Goal: Task Accomplishment & Management: Manage account settings

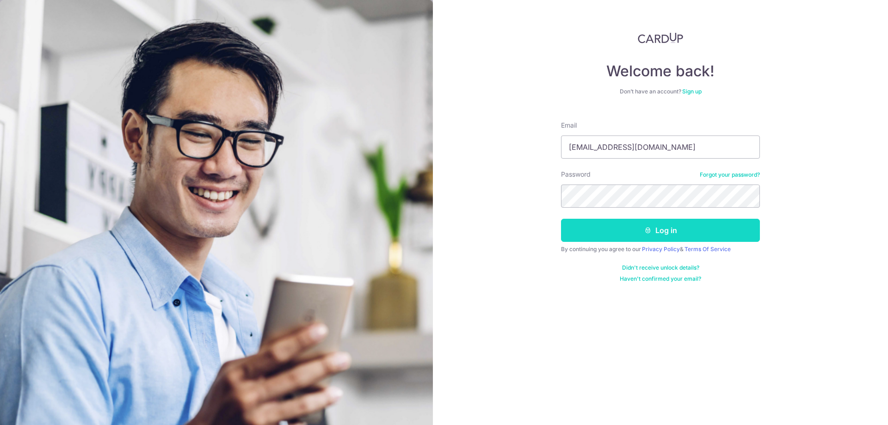
type input "valching411@gmail.com"
click at [621, 225] on button "Log in" at bounding box center [660, 230] width 199 height 23
click at [662, 149] on input "valching411@gmail.com" at bounding box center [660, 146] width 199 height 23
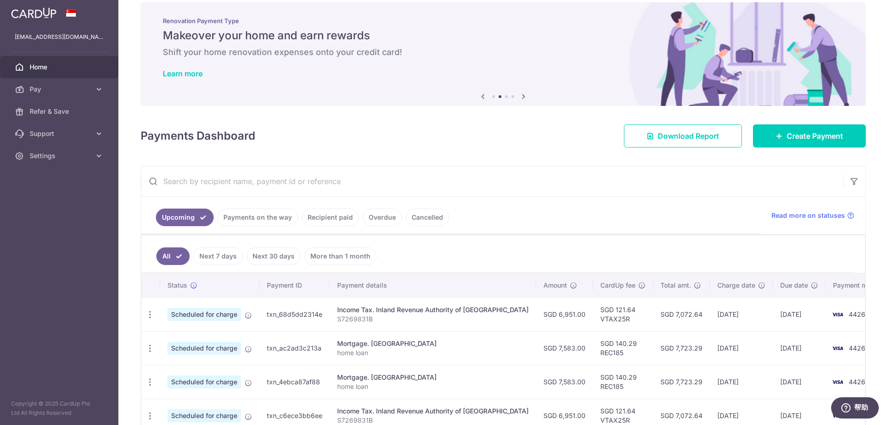
scroll to position [92, 0]
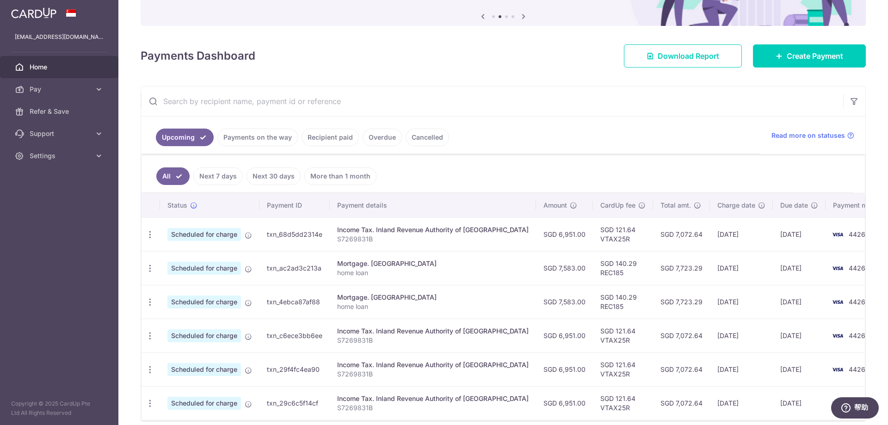
click at [257, 137] on link "Payments on the way" at bounding box center [257, 138] width 80 height 18
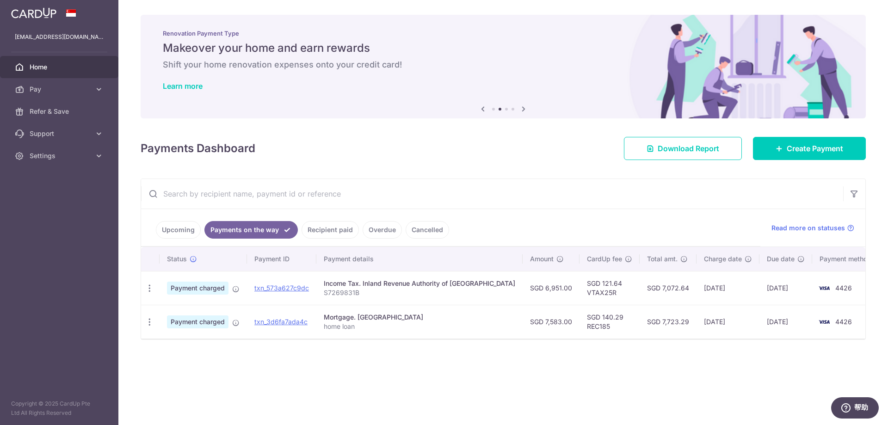
scroll to position [0, 0]
click at [317, 231] on link "Recipient paid" at bounding box center [329, 230] width 57 height 18
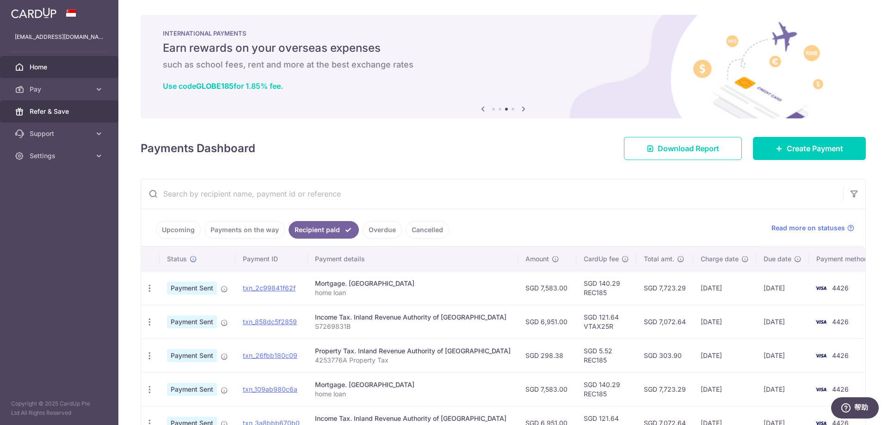
click at [56, 112] on span "Refer & Save" at bounding box center [60, 111] width 61 height 9
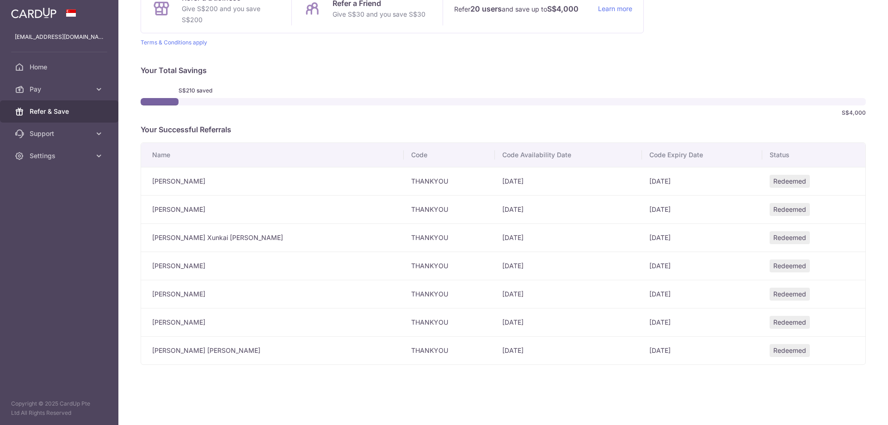
scroll to position [109, 0]
click at [97, 158] on icon at bounding box center [98, 155] width 9 height 9
click at [48, 194] on link "Logout" at bounding box center [59, 200] width 118 height 22
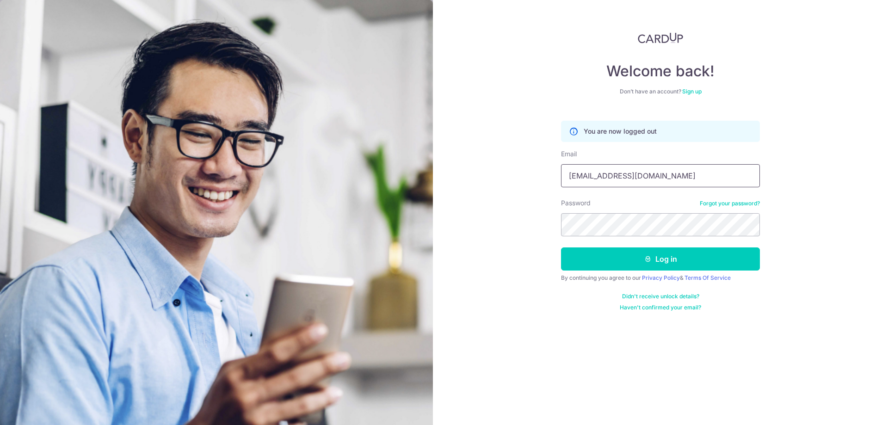
click at [647, 179] on input "[EMAIL_ADDRESS][DOMAIN_NAME]" at bounding box center [660, 175] width 199 height 23
type input "xuc116@gmail.com"
click at [624, 261] on button "Log in" at bounding box center [660, 258] width 199 height 23
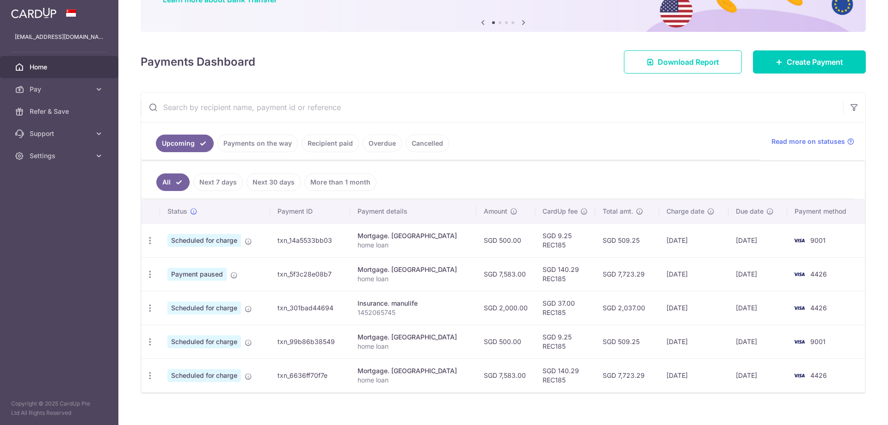
scroll to position [92, 0]
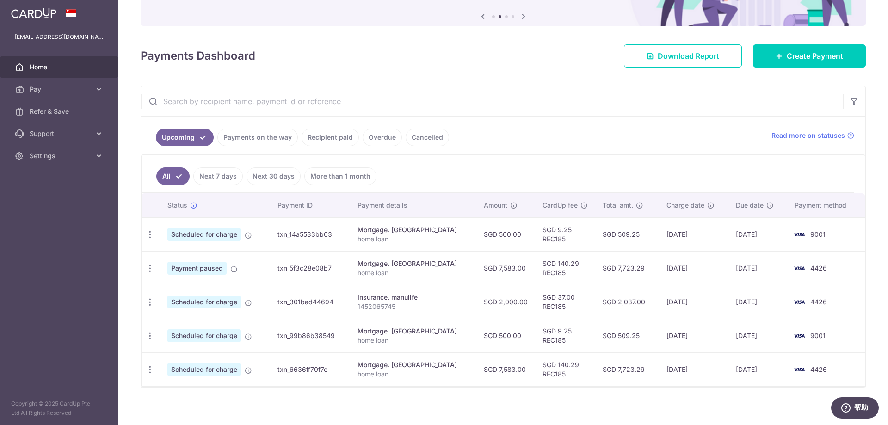
click at [272, 139] on link "Payments on the way" at bounding box center [257, 138] width 80 height 18
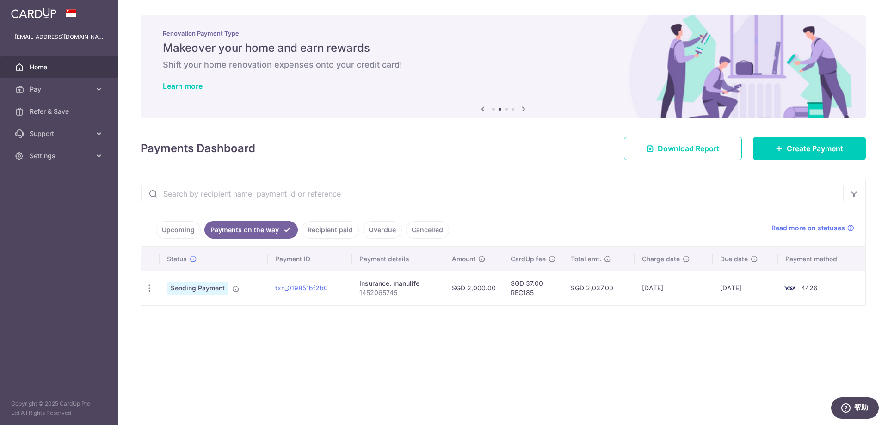
drag, startPoint x: 322, startPoint y: 229, endPoint x: 336, endPoint y: 221, distance: 16.2
click at [322, 229] on link "Recipient paid" at bounding box center [329, 230] width 57 height 18
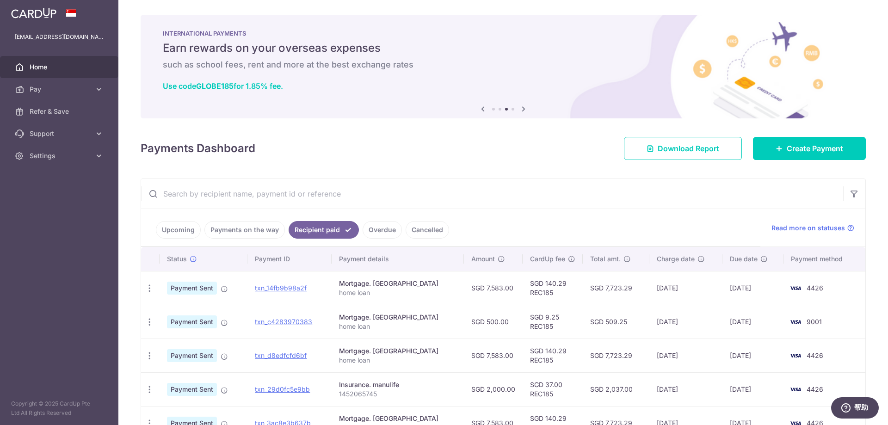
click at [173, 230] on link "Upcoming" at bounding box center [178, 230] width 45 height 18
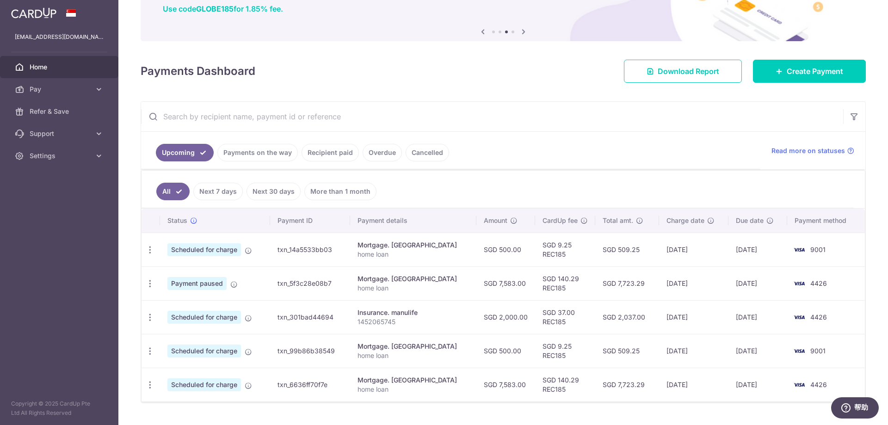
scroll to position [92, 0]
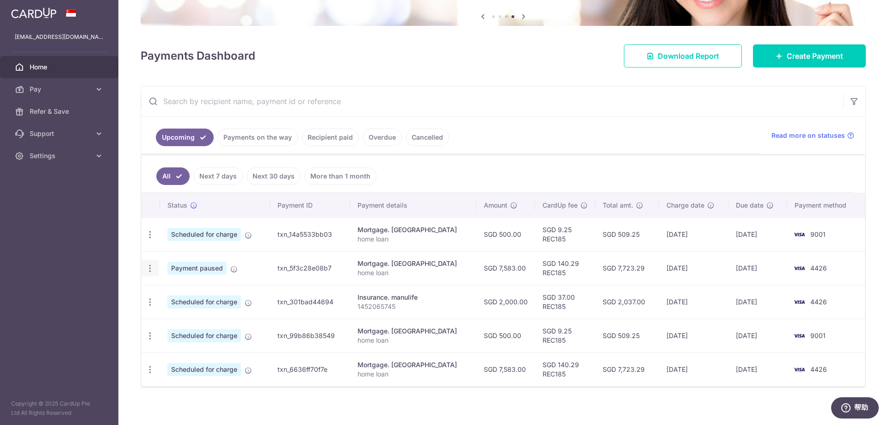
click at [150, 268] on icon "button" at bounding box center [150, 269] width 10 height 10
click at [191, 295] on span "Update payment" at bounding box center [199, 293] width 63 height 11
radio input "true"
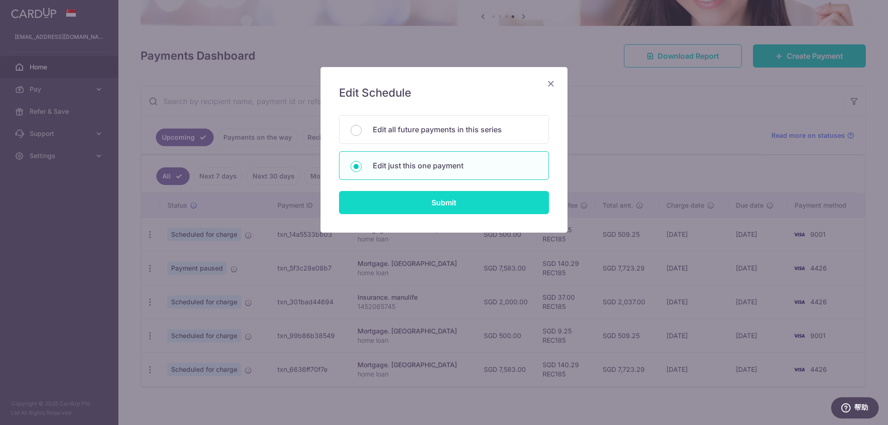
click at [434, 201] on input "Submit" at bounding box center [444, 202] width 210 height 23
radio input "true"
type input "7,583.00"
type input "01/11/2025"
type input "home loan"
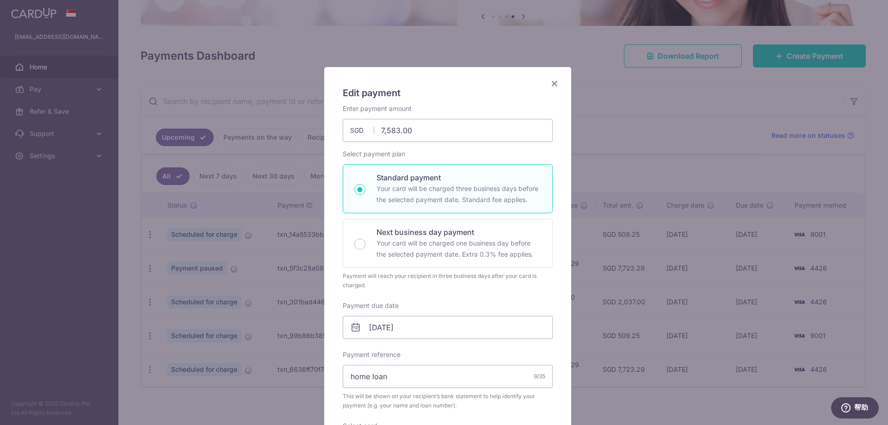
type input "REC185"
click at [418, 329] on input "01/11/2025" at bounding box center [448, 327] width 210 height 23
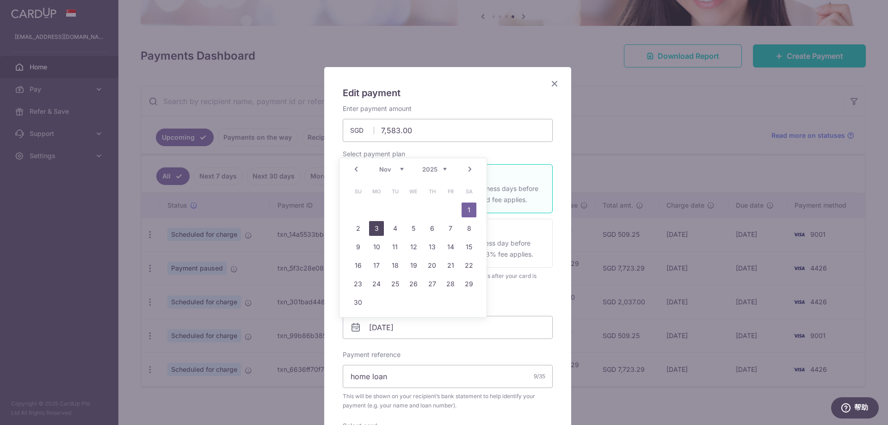
click at [377, 229] on link "3" at bounding box center [376, 228] width 15 height 15
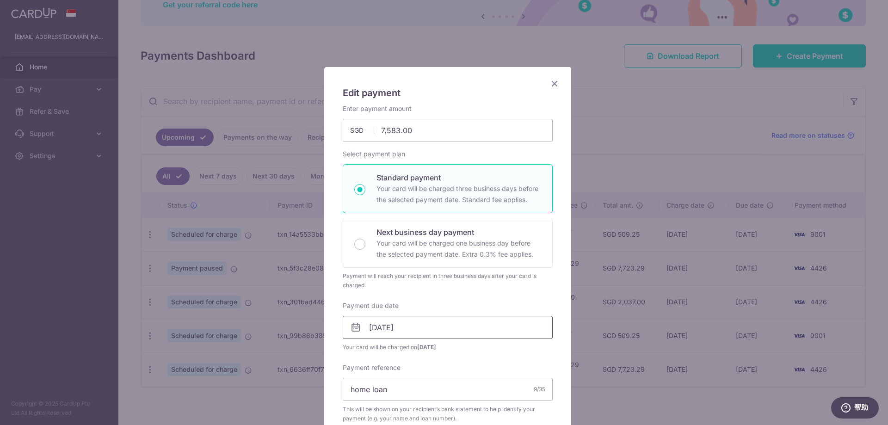
click at [412, 329] on input "03/11/2025" at bounding box center [448, 327] width 210 height 23
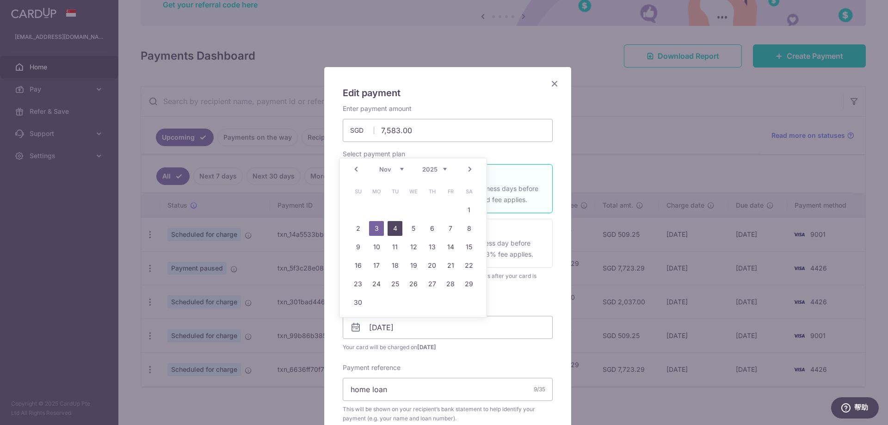
click at [396, 228] on link "4" at bounding box center [394, 228] width 15 height 15
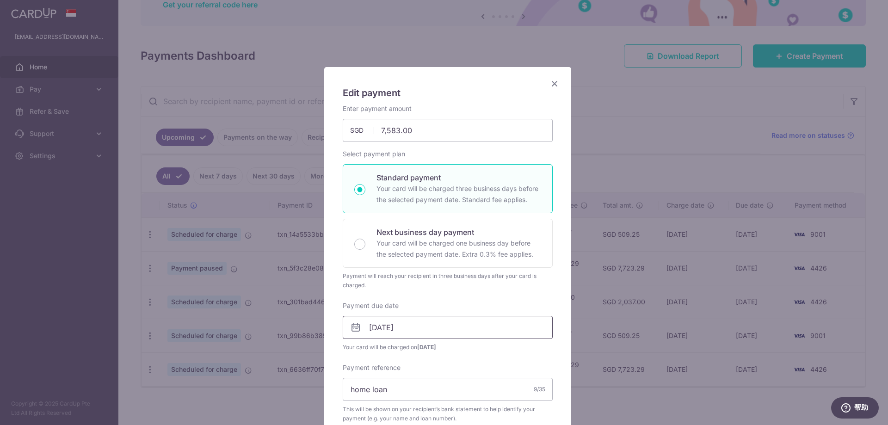
click at [418, 327] on input "04/11/2025" at bounding box center [448, 327] width 210 height 23
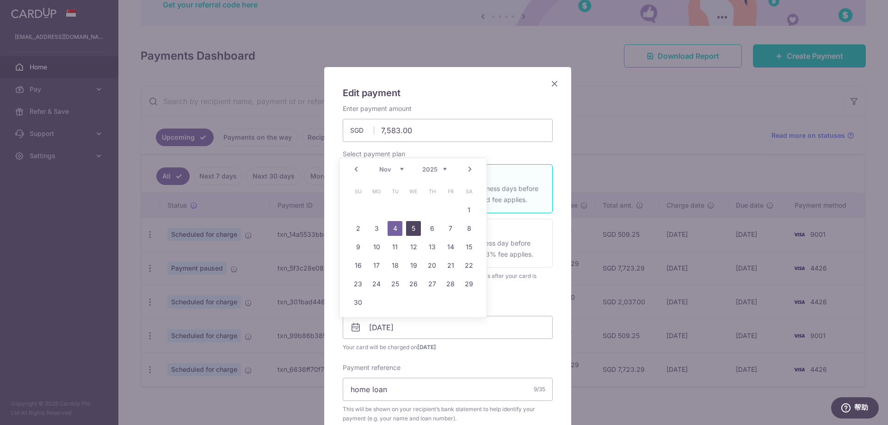
click at [414, 225] on link "5" at bounding box center [413, 228] width 15 height 15
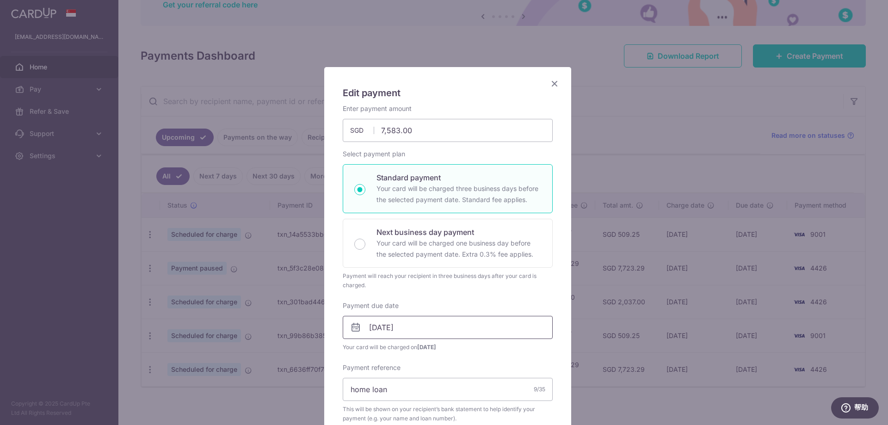
click at [418, 329] on input "05/11/2025" at bounding box center [448, 327] width 210 height 23
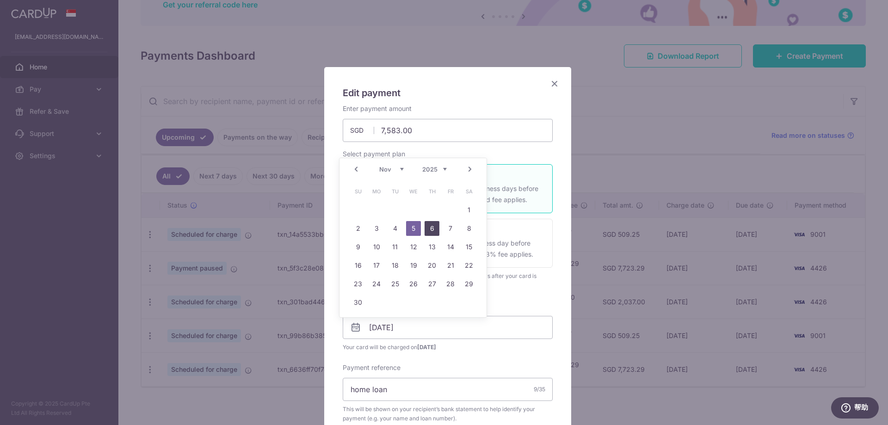
click at [430, 230] on link "6" at bounding box center [431, 228] width 15 height 15
type input "06/11/2025"
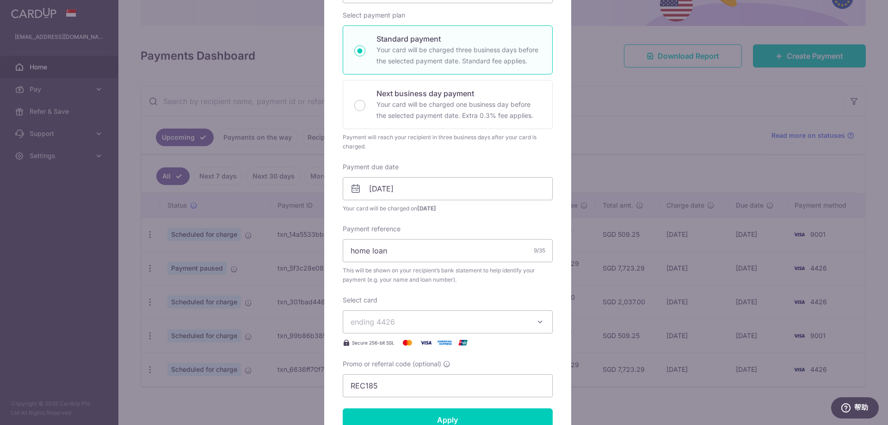
scroll to position [181, 0]
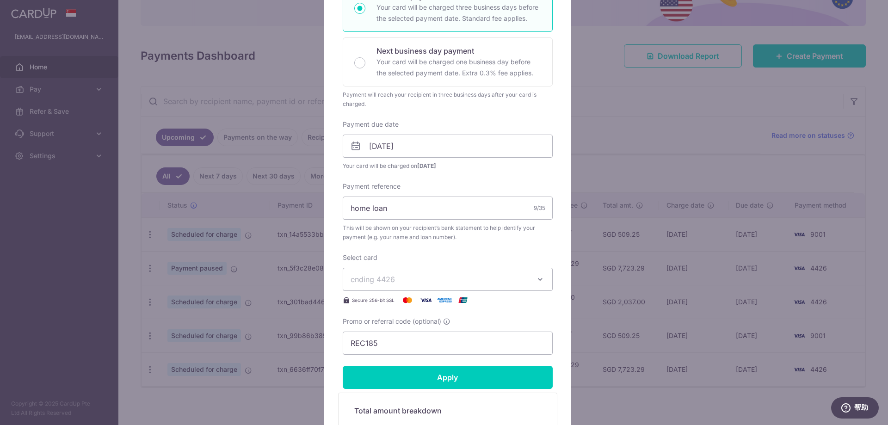
click at [428, 405] on h5 "Total amount breakdown" at bounding box center [447, 410] width 187 height 11
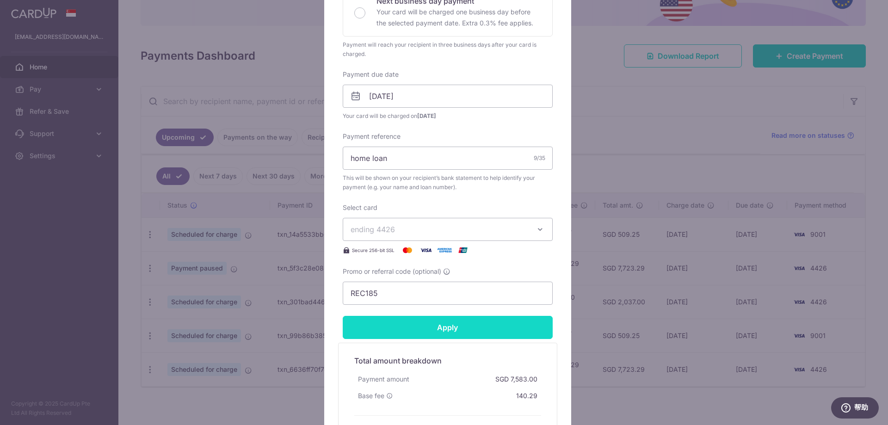
click at [439, 331] on input "Apply" at bounding box center [448, 327] width 210 height 23
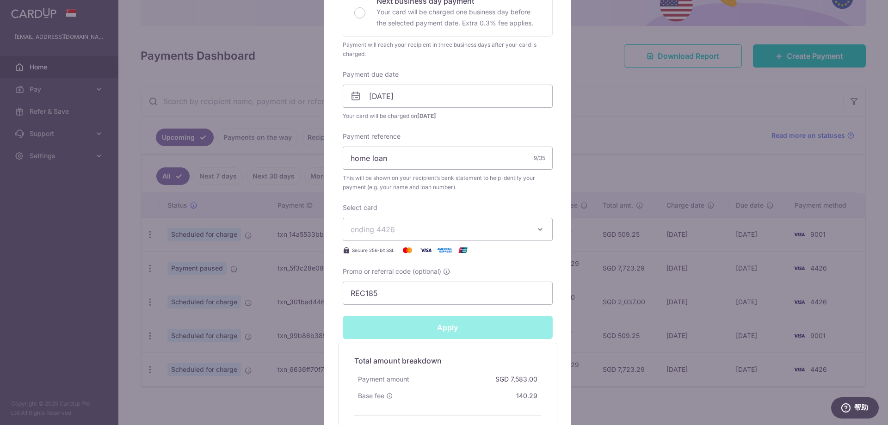
type input "Successfully Applied"
click at [139, 249] on div "Edit payment By clicking apply, you will make changes to all payments to Mayban…" at bounding box center [444, 212] width 888 height 425
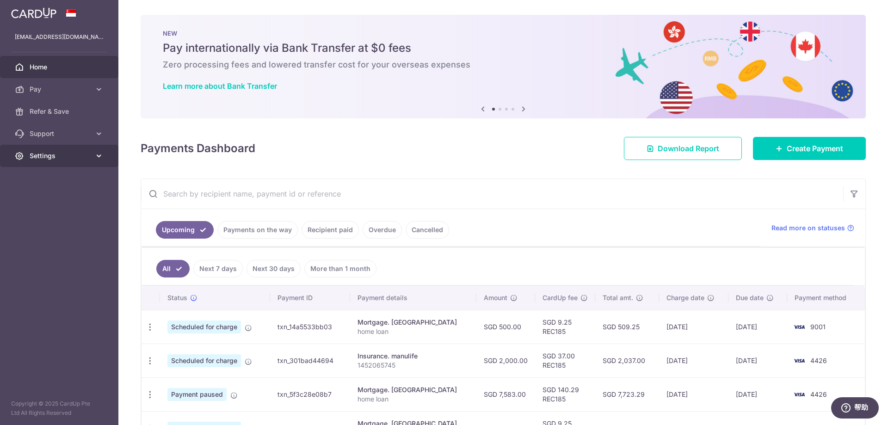
click at [92, 154] on link "Settings" at bounding box center [59, 156] width 118 height 22
click at [53, 201] on span "Logout" at bounding box center [60, 200] width 61 height 9
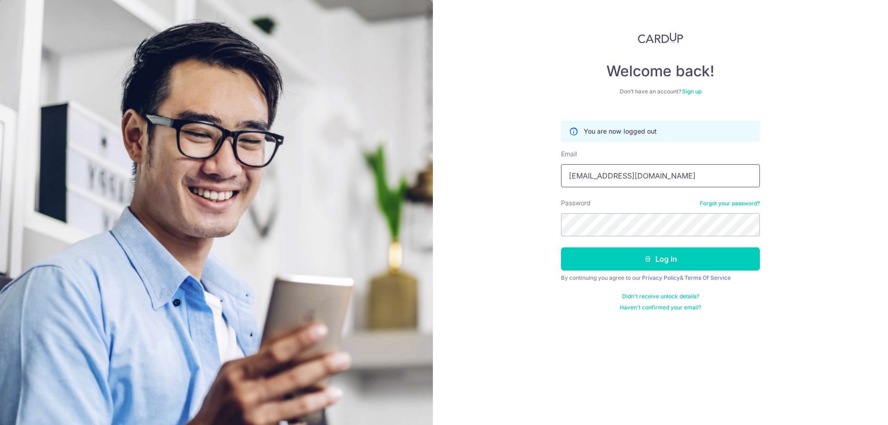
click at [644, 177] on input "xuc116@gmail.com" at bounding box center [660, 175] width 199 height 23
type input "[EMAIL_ADDRESS][DOMAIN_NAME]"
click at [654, 258] on button "Log in" at bounding box center [660, 258] width 199 height 23
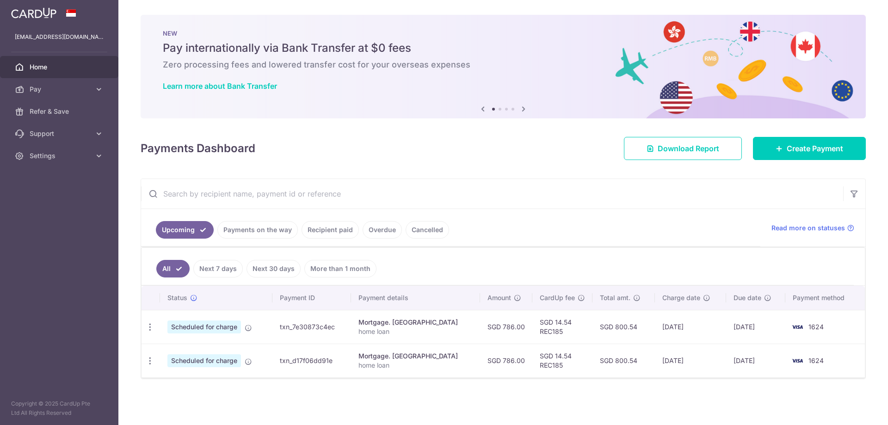
click at [264, 230] on link "Payments on the way" at bounding box center [257, 230] width 80 height 18
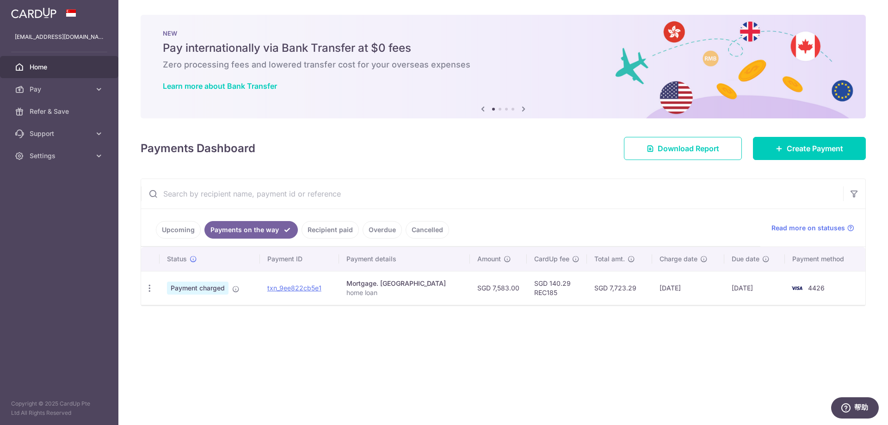
click at [337, 230] on link "Recipient paid" at bounding box center [329, 230] width 57 height 18
